Goal: Task Accomplishment & Management: Manage account settings

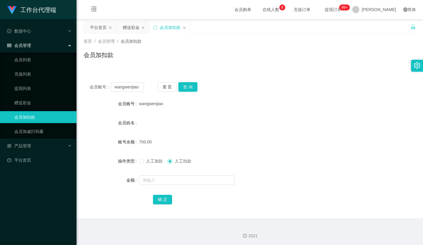
click at [165, 52] on div "会员加扣款" at bounding box center [250, 58] width 333 height 14
click at [166, 88] on button "重 置" at bounding box center [167, 87] width 19 height 10
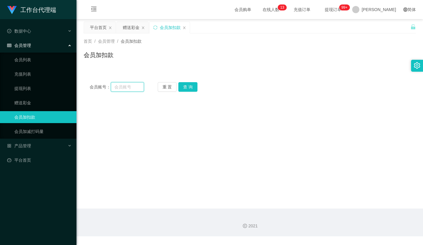
click at [125, 88] on input "text" at bounding box center [127, 87] width 33 height 10
paste input "Loke1951"
type input "Loke1951"
click at [192, 83] on button "查 询" at bounding box center [188, 87] width 19 height 10
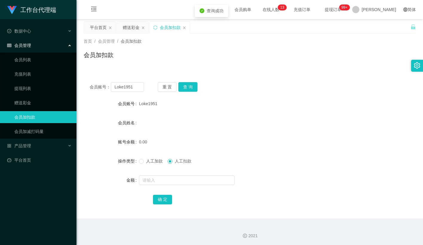
click at [148, 165] on div "人工加款 人工扣款" at bounding box center [236, 161] width 194 height 12
click at [153, 161] on span "人工加款" at bounding box center [155, 161] width 22 height 5
click at [157, 179] on input "text" at bounding box center [187, 181] width 96 height 10
type input "500"
drag, startPoint x: 166, startPoint y: 201, endPoint x: 422, endPoint y: 192, distance: 255.9
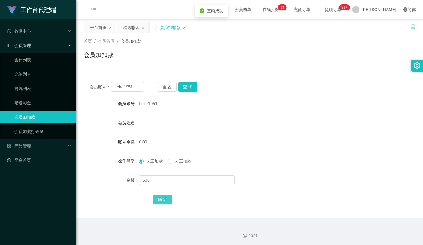
click at [166, 201] on button "确 定" at bounding box center [162, 200] width 19 height 10
click at [32, 56] on link "会员列表" at bounding box center [42, 60] width 57 height 12
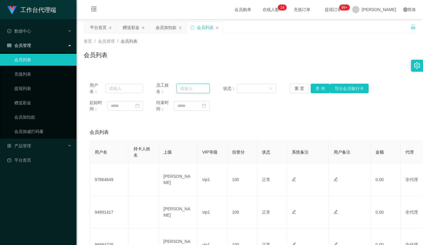
click at [183, 88] on input "text" at bounding box center [193, 89] width 33 height 10
click at [127, 89] on input "text" at bounding box center [125, 89] width 38 height 10
paste input "86222573"
type input "86222573"
click at [320, 85] on button "查 询" at bounding box center [320, 89] width 19 height 10
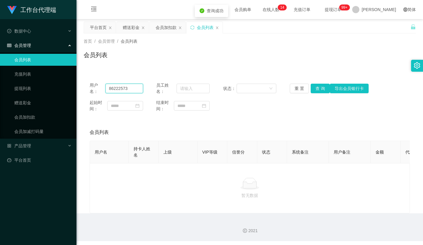
click at [121, 86] on input "86222573" at bounding box center [125, 89] width 38 height 10
click at [389, 26] on span "退出登录" at bounding box center [391, 26] width 17 height 5
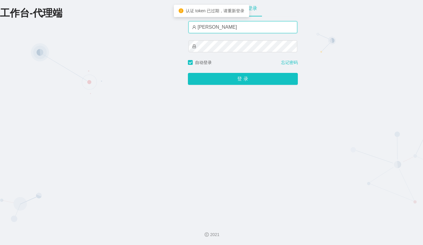
click at [245, 29] on input "[PERSON_NAME]" at bounding box center [243, 27] width 109 height 12
type input "admin"
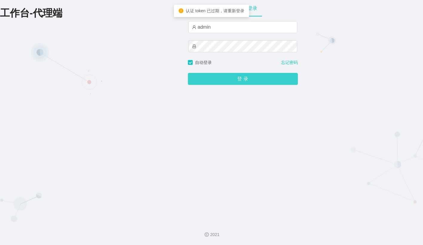
click at [227, 76] on button "登 录" at bounding box center [243, 79] width 110 height 12
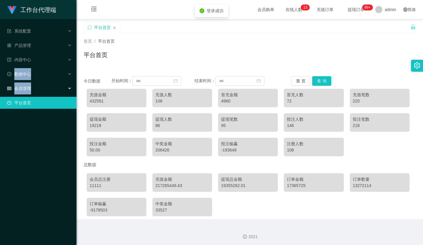
drag, startPoint x: 35, startPoint y: 57, endPoint x: 31, endPoint y: 86, distance: 29.7
click at [31, 87] on ul "系统配置 产品管理 内容中心 数据中心 会员管理 平台首页" at bounding box center [38, 67] width 77 height 96
click at [33, 83] on div "会员管理" at bounding box center [38, 89] width 77 height 12
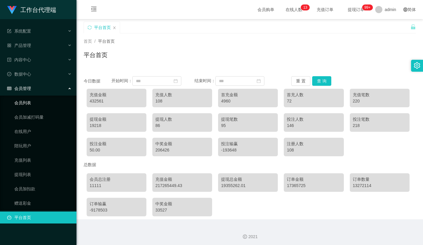
click at [33, 97] on link "会员列表" at bounding box center [42, 103] width 57 height 12
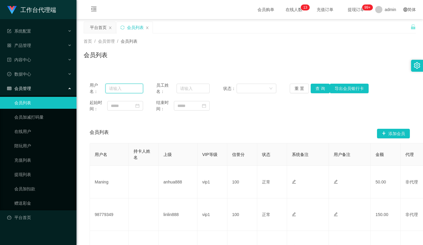
click at [133, 87] on input "text" at bounding box center [125, 89] width 38 height 10
paste input "86222573"
type input "86222573"
click at [320, 86] on button "查 询" at bounding box center [320, 89] width 19 height 10
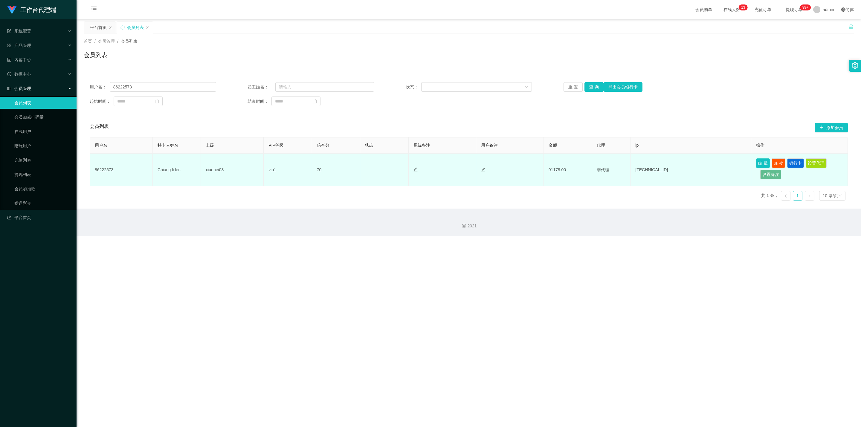
click at [423, 163] on button "编 辑" at bounding box center [763, 164] width 14 height 10
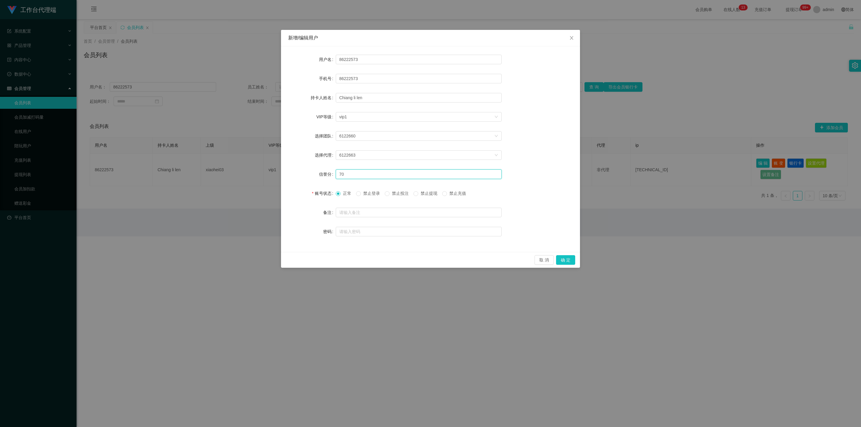
drag, startPoint x: 367, startPoint y: 174, endPoint x: 311, endPoint y: 174, distance: 55.9
click at [322, 176] on div "信誉分 70" at bounding box center [430, 174] width 285 height 12
type input "98"
click at [423, 245] on button "确 定" at bounding box center [565, 260] width 19 height 10
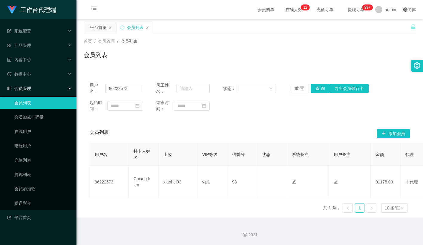
drag, startPoint x: 325, startPoint y: 42, endPoint x: 321, endPoint y: 41, distance: 4.0
click at [325, 42] on div "首页 / 会员管理 / 会员列表 /" at bounding box center [250, 41] width 333 height 6
click at [38, 183] on link "会员加扣款" at bounding box center [42, 189] width 57 height 12
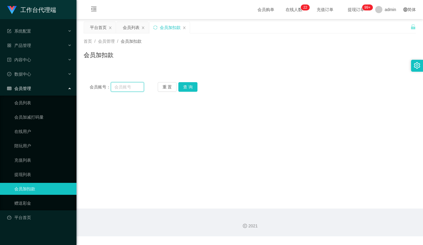
click at [124, 87] on input "text" at bounding box center [127, 87] width 33 height 10
paste input "Weixiong"
type input "Weixiong"
click at [187, 86] on button "查 询" at bounding box center [188, 87] width 19 height 10
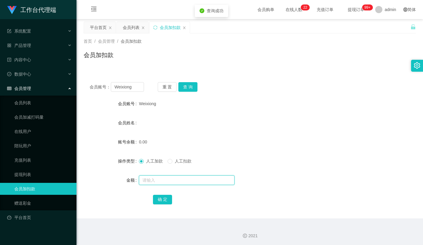
click at [151, 183] on input "text" at bounding box center [187, 181] width 96 height 10
type input "100"
click at [156, 201] on button "确 定" at bounding box center [162, 200] width 19 height 10
click at [199, 89] on div "重 置 查 询" at bounding box center [185, 87] width 54 height 10
click at [195, 90] on button "查 询" at bounding box center [188, 87] width 19 height 10
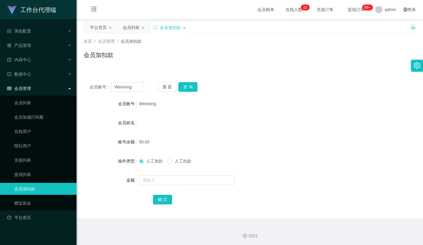
click at [234, 117] on div at bounding box center [236, 117] width 194 height 0
click at [235, 84] on div "会员账号： Weixiong 重 置 查 询" at bounding box center [250, 87] width 333 height 10
click at [188, 86] on button "查 询" at bounding box center [188, 87] width 19 height 10
click at [190, 86] on button "查 询" at bounding box center [188, 87] width 19 height 10
click at [172, 179] on input "text" at bounding box center [187, 181] width 96 height 10
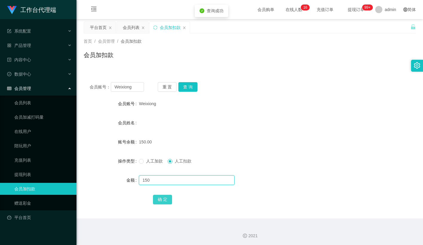
type input "150"
drag, startPoint x: 164, startPoint y: 201, endPoint x: 217, endPoint y: 118, distance: 98.0
click at [164, 201] on button "确 定" at bounding box center [162, 200] width 19 height 10
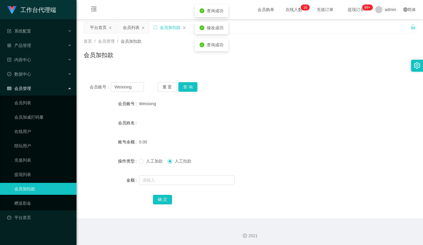
click at [299, 92] on div "会员账号： Weixiong 重 置 查 询 会员账号 Weixiong 会员姓名 账号余额 0.00 操作类型 人工加款 人工扣款 金额 确 定" at bounding box center [250, 147] width 333 height 142
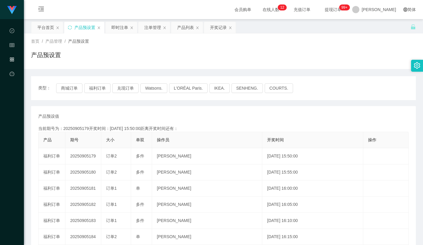
click at [253, 36] on div "首页 / 产品管理 / 产品预设置 / 产品预设置" at bounding box center [224, 51] width 400 height 36
click at [100, 88] on button "福利订单" at bounding box center [97, 88] width 26 height 10
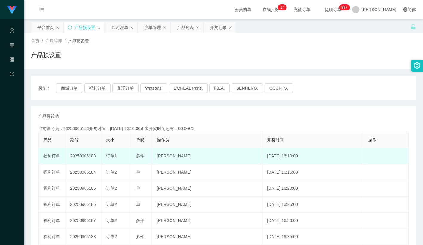
click at [89, 156] on td "20250905183" at bounding box center [83, 156] width 36 height 16
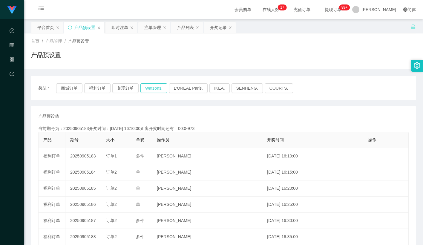
drag, startPoint x: 89, startPoint y: 156, endPoint x: 141, endPoint y: 84, distance: 89.4
click at [89, 156] on td "20250905183" at bounding box center [83, 156] width 36 height 16
copy td "20250905183"
click at [96, 88] on button "福利订单" at bounding box center [97, 88] width 26 height 10
